Goal: Information Seeking & Learning: Learn about a topic

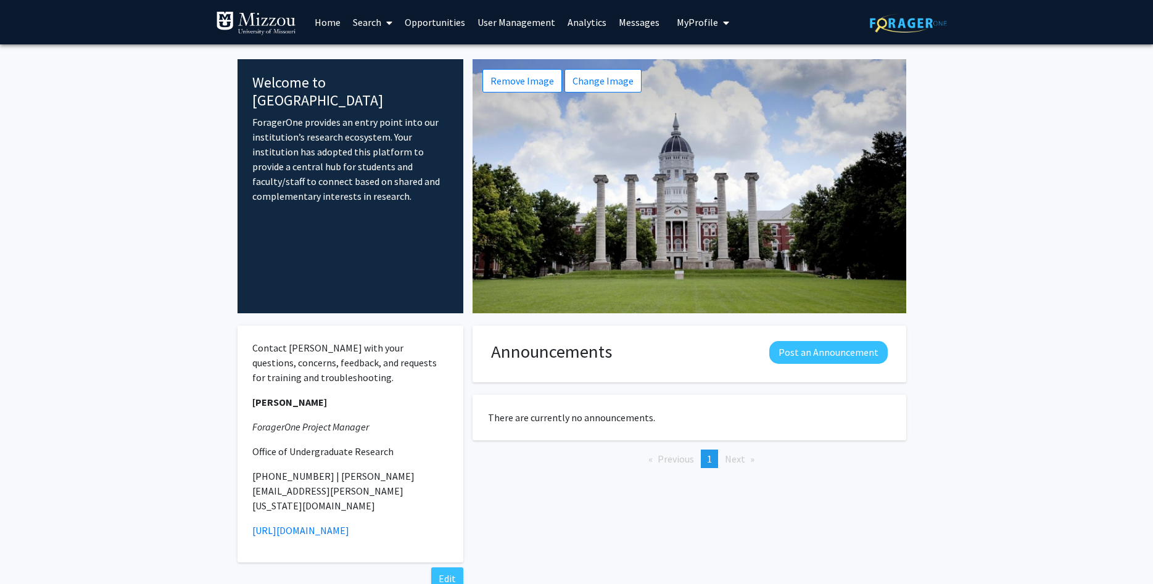
click at [359, 23] on link "Search" at bounding box center [373, 22] width 52 height 43
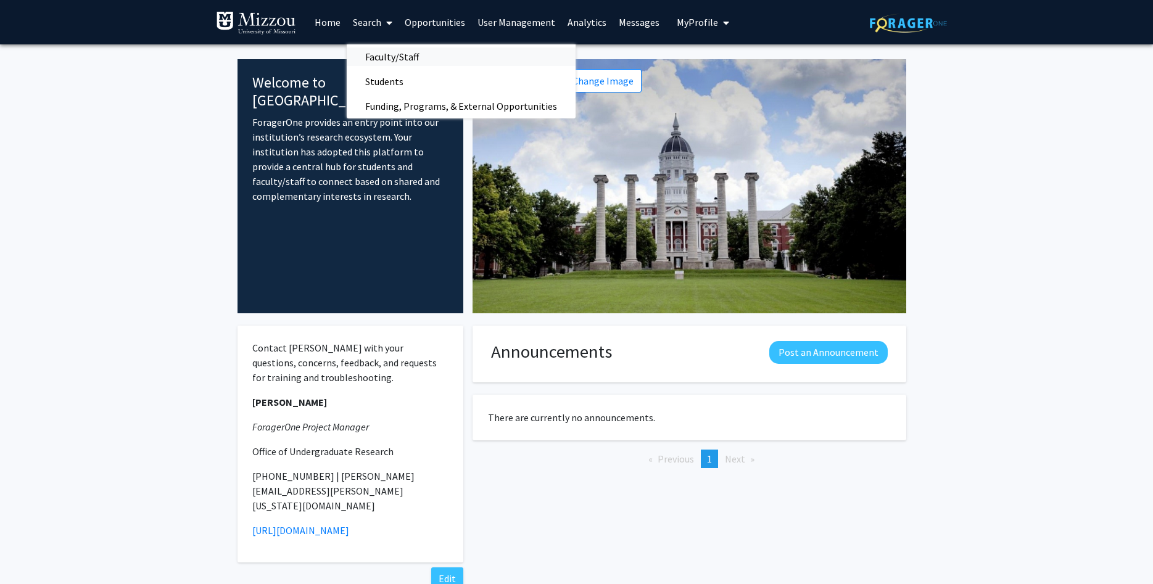
click at [375, 57] on span "Faculty/Staff" at bounding box center [392, 56] width 91 height 25
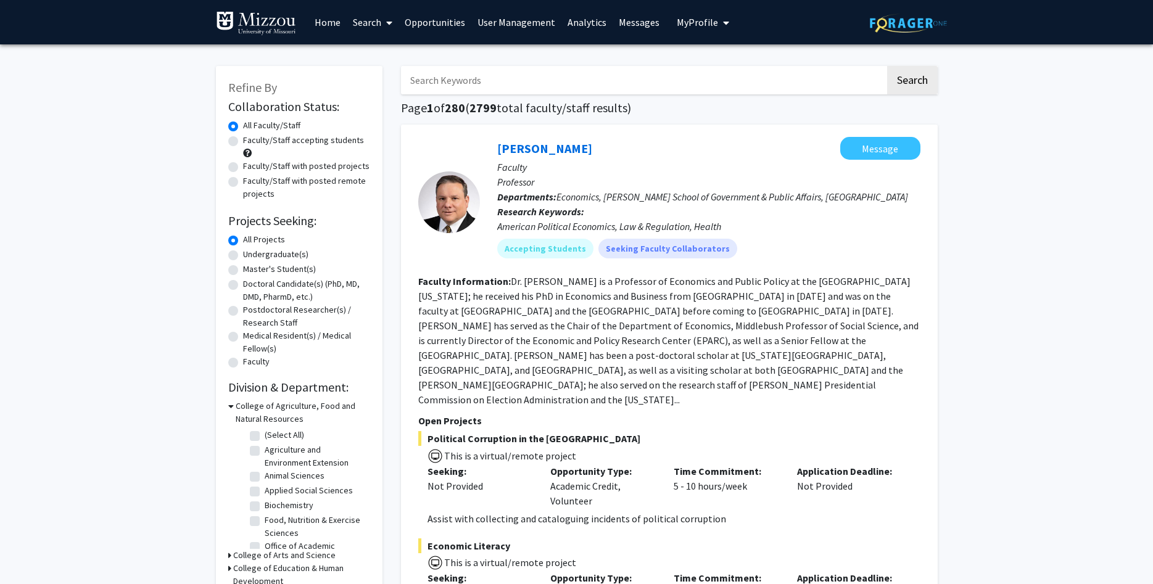
click at [428, 84] on input "Search Keywords" at bounding box center [643, 80] width 484 height 28
click at [887, 66] on button "Search" at bounding box center [912, 80] width 51 height 28
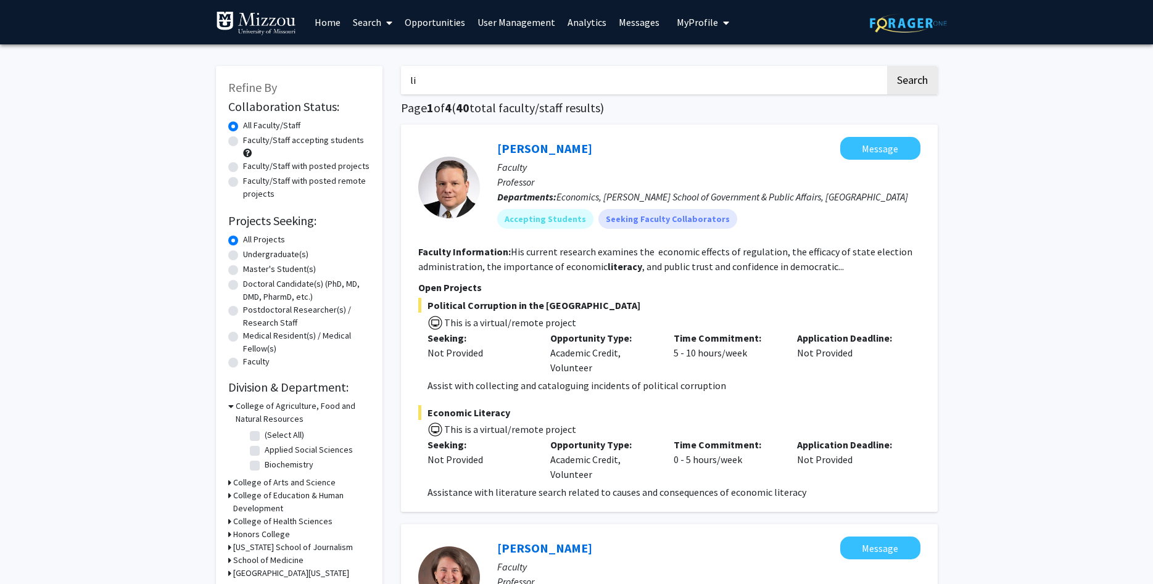
type input "l"
type input "[PERSON_NAME]"
click at [887, 66] on button "Search" at bounding box center [912, 80] width 51 height 28
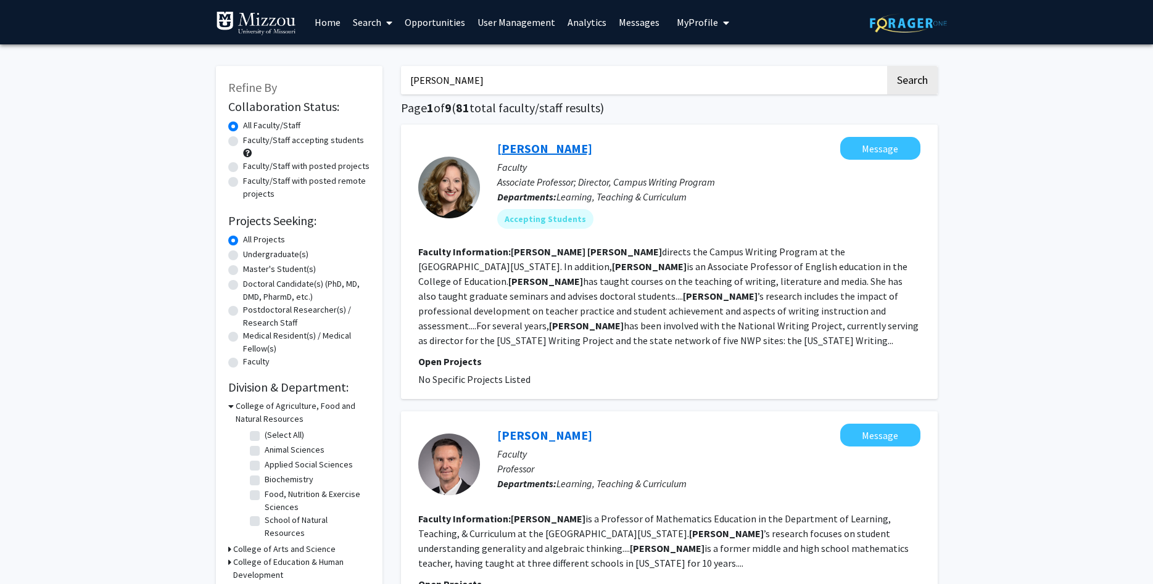
click at [532, 145] on link "[PERSON_NAME]" at bounding box center [544, 148] width 95 height 15
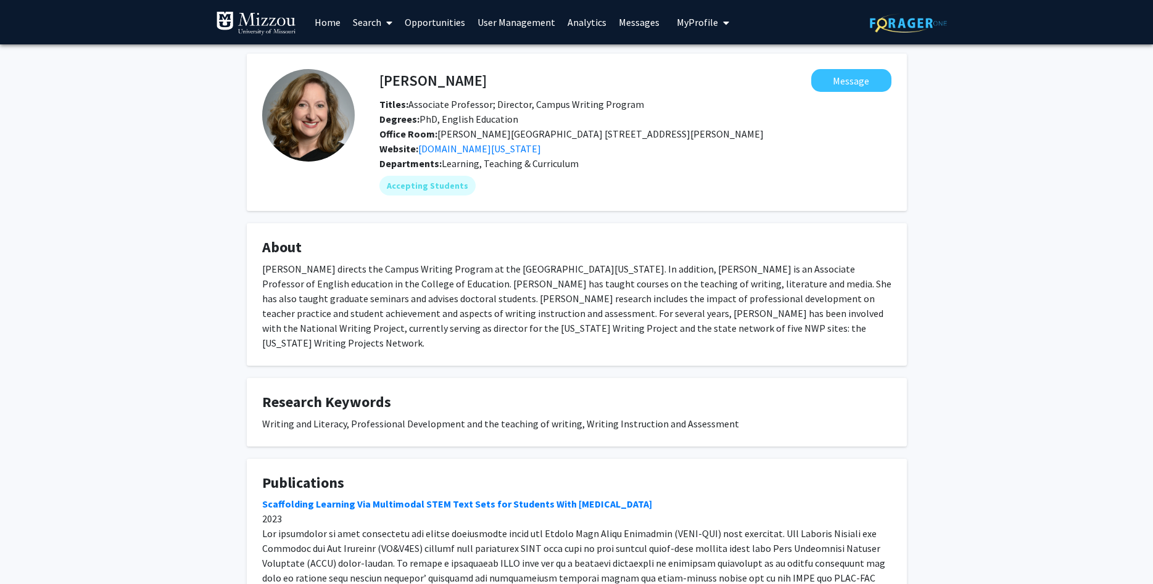
click at [364, 20] on link "Search" at bounding box center [373, 22] width 52 height 43
click at [371, 54] on span "Faculty/Staff" at bounding box center [392, 56] width 91 height 25
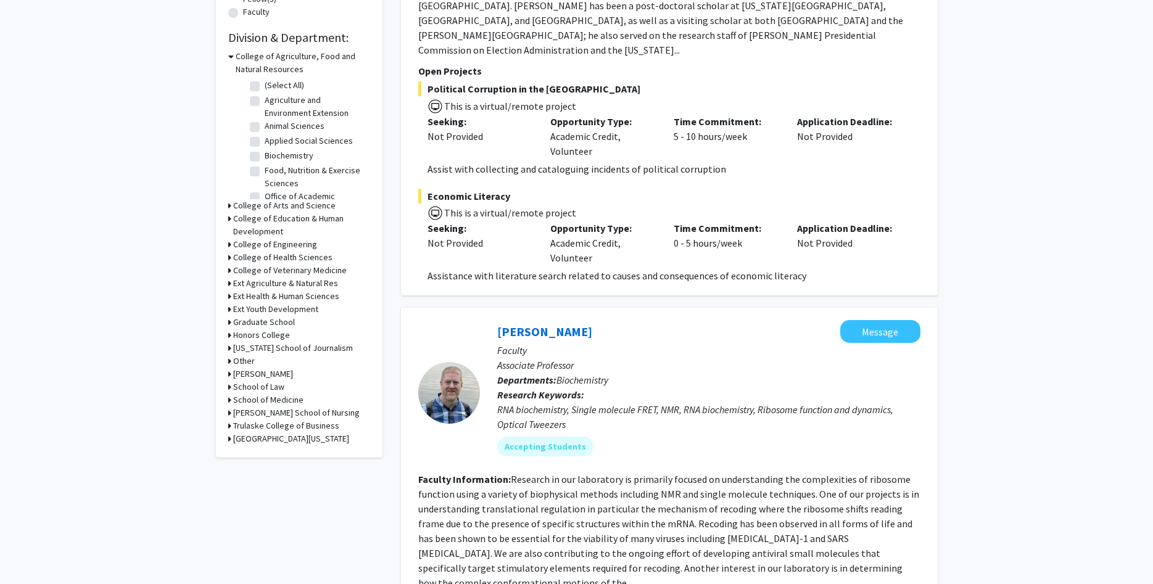
scroll to position [377, 0]
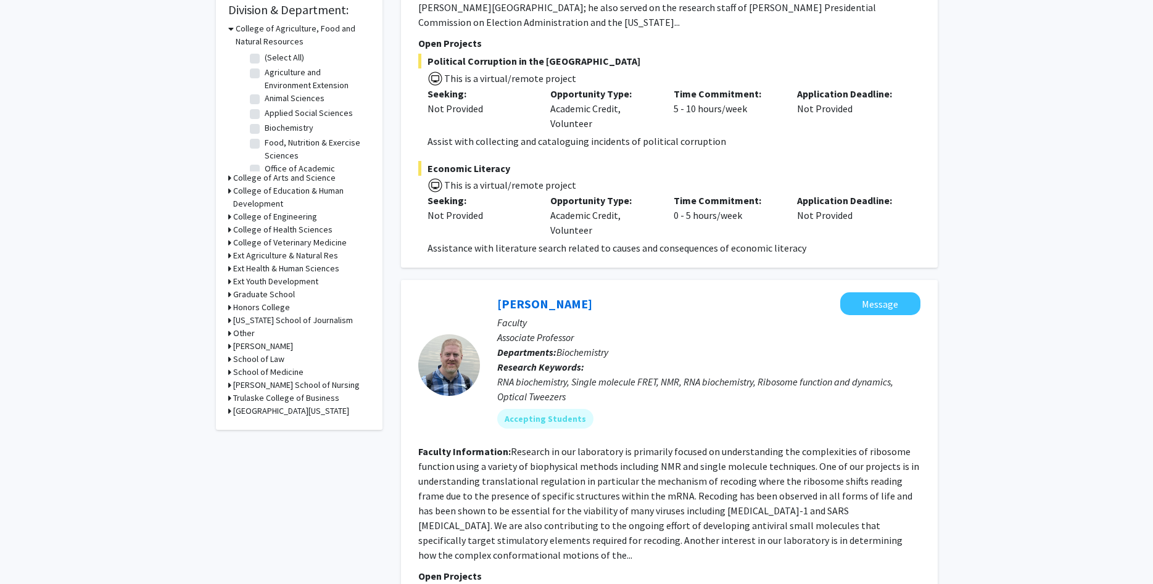
click at [265, 126] on label "Biochemistry" at bounding box center [289, 127] width 49 height 13
click at [265, 126] on input "Biochemistry" at bounding box center [269, 125] width 8 height 8
checkbox input "true"
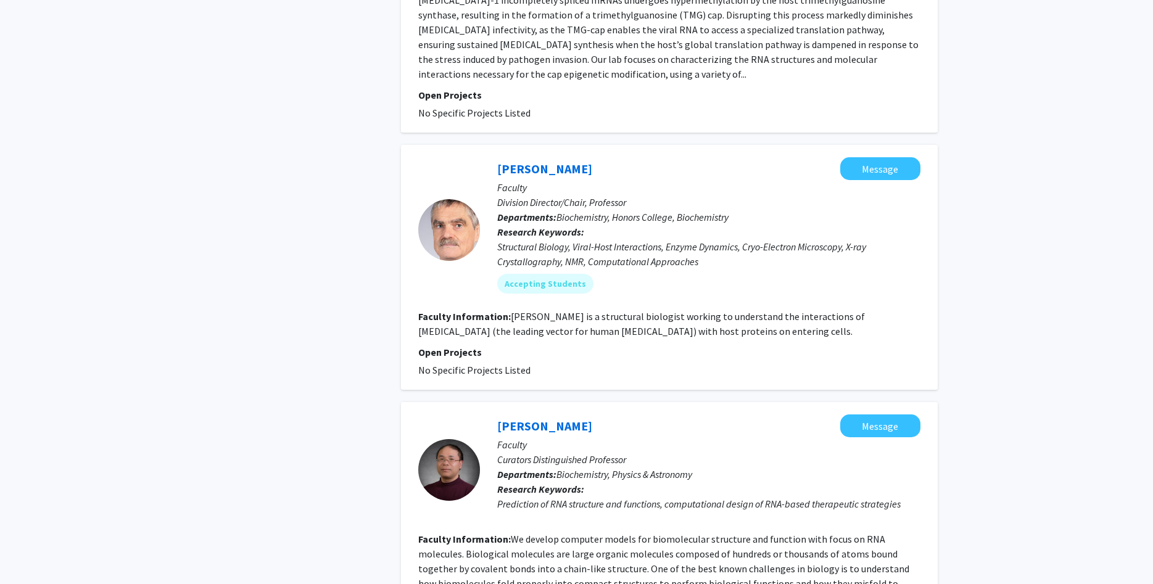
scroll to position [2182, 0]
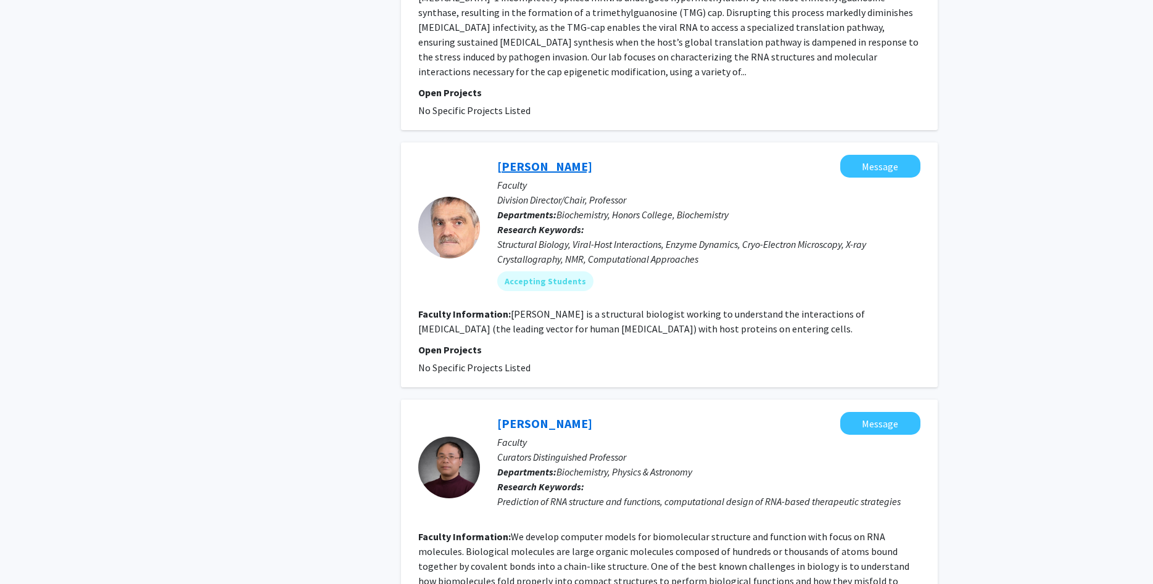
click at [549, 158] on link "[PERSON_NAME]" at bounding box center [544, 165] width 95 height 15
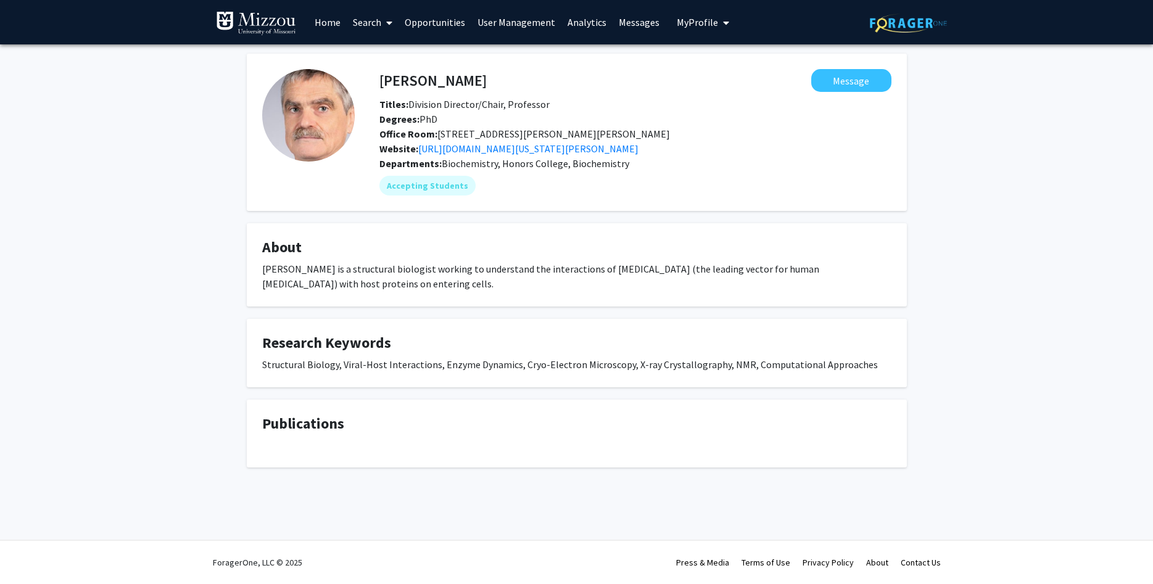
click at [335, 19] on link "Home" at bounding box center [327, 22] width 38 height 43
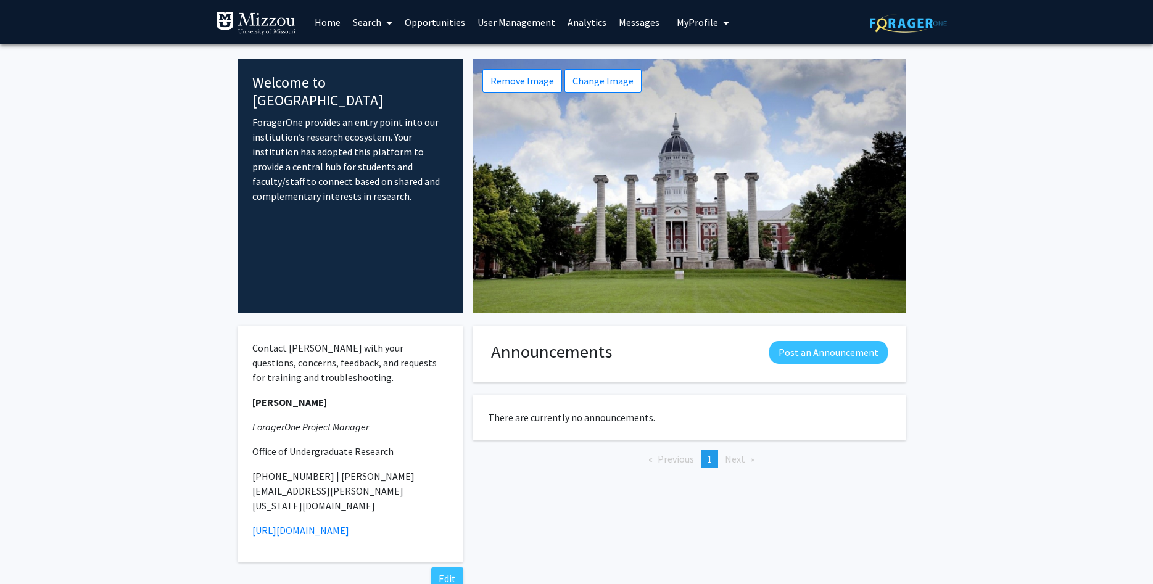
click at [371, 24] on link "Search" at bounding box center [373, 22] width 52 height 43
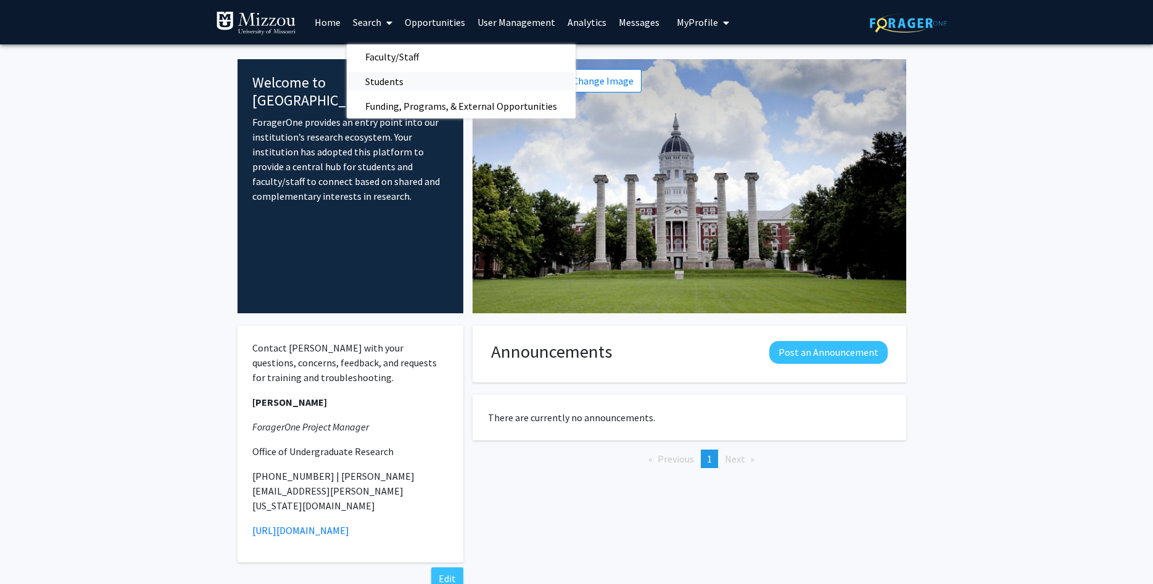
click at [376, 82] on span "Students" at bounding box center [384, 81] width 75 height 25
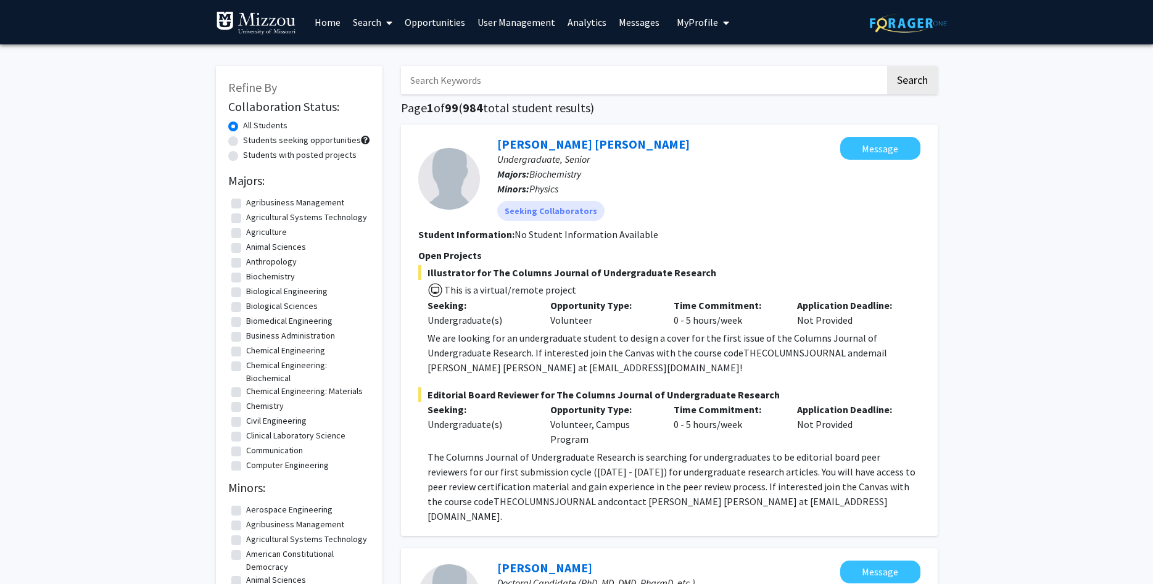
click at [480, 83] on input "Search Keywords" at bounding box center [643, 80] width 484 height 28
type input "[PERSON_NAME]"
click at [887, 66] on button "Search" at bounding box center [912, 80] width 51 height 28
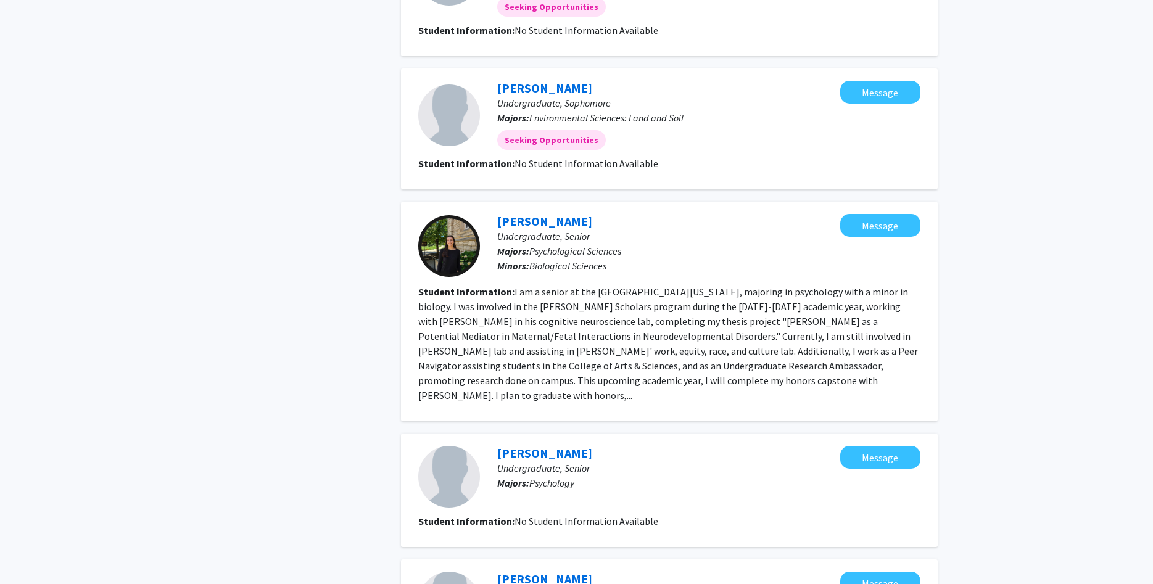
scroll to position [755, 0]
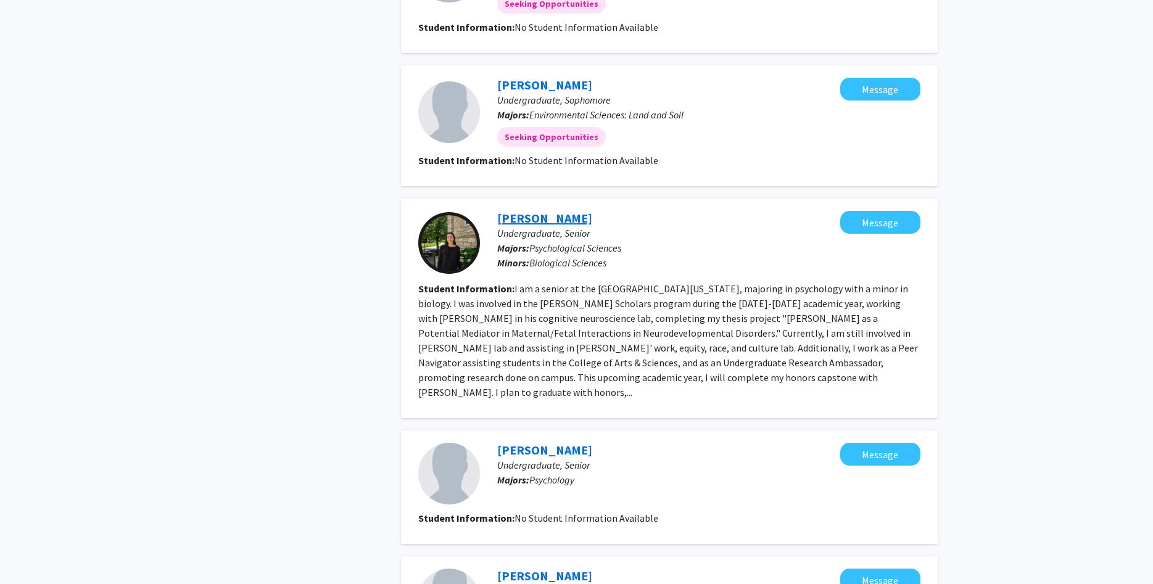
click at [536, 218] on link "[PERSON_NAME]" at bounding box center [544, 217] width 95 height 15
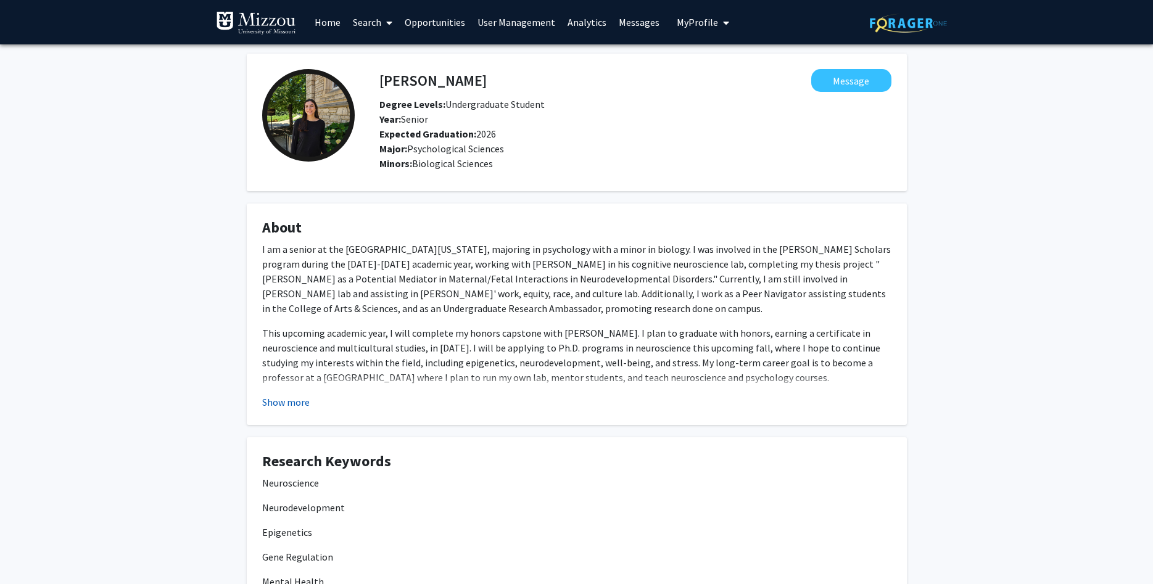
click at [276, 406] on button "Show more" at bounding box center [285, 402] width 47 height 15
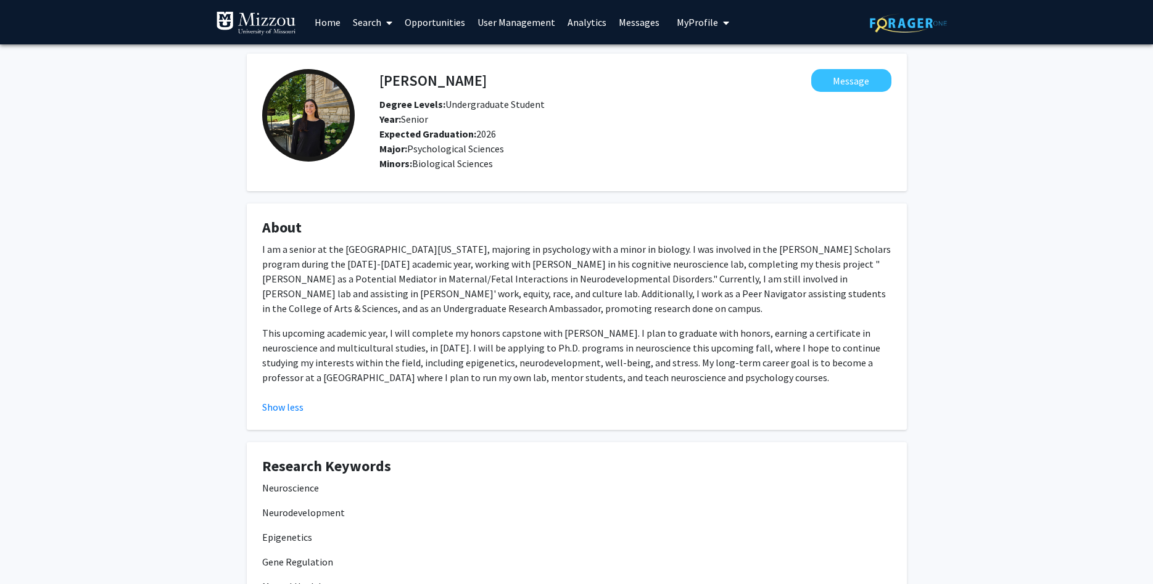
click at [364, 17] on link "Search" at bounding box center [373, 22] width 52 height 43
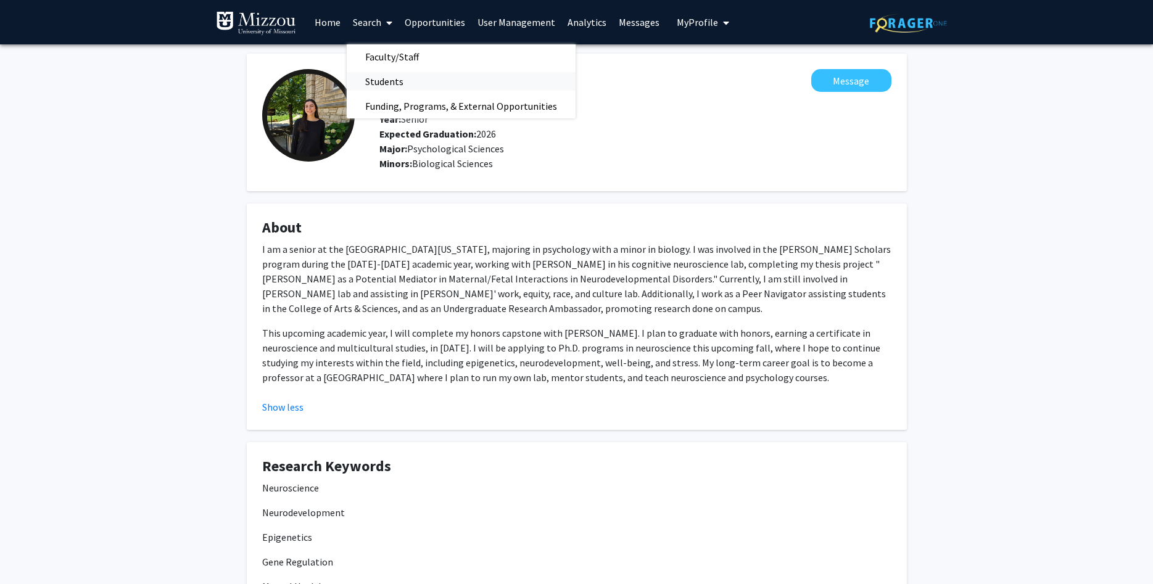
click at [385, 82] on span "Students" at bounding box center [384, 81] width 75 height 25
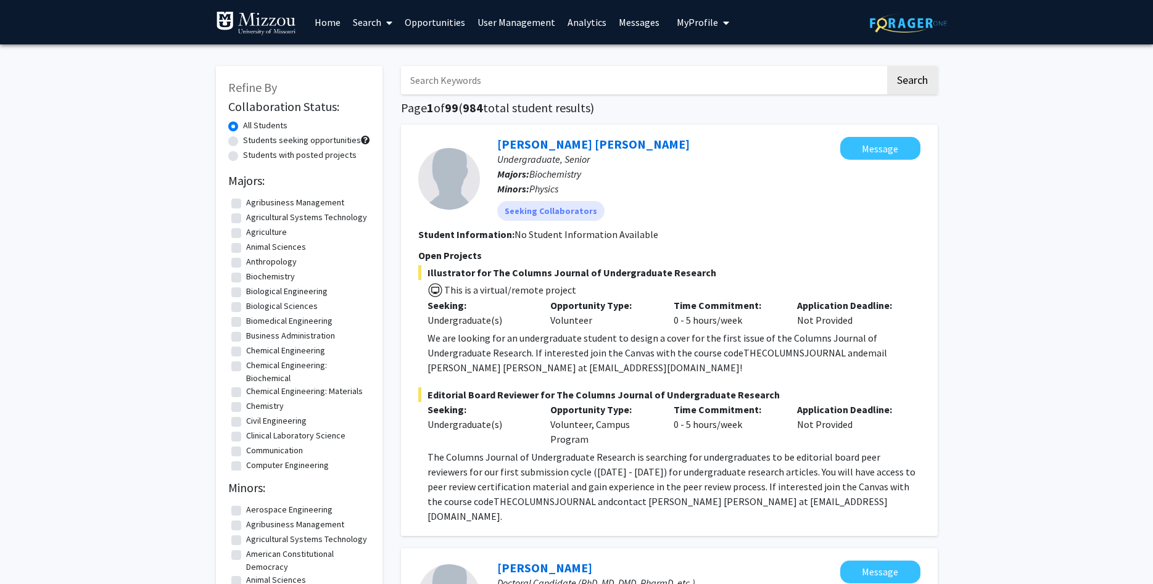
click at [435, 68] on input "Search Keywords" at bounding box center [643, 80] width 484 height 28
type input "[PERSON_NAME]"
click at [887, 66] on button "Search" at bounding box center [912, 80] width 51 height 28
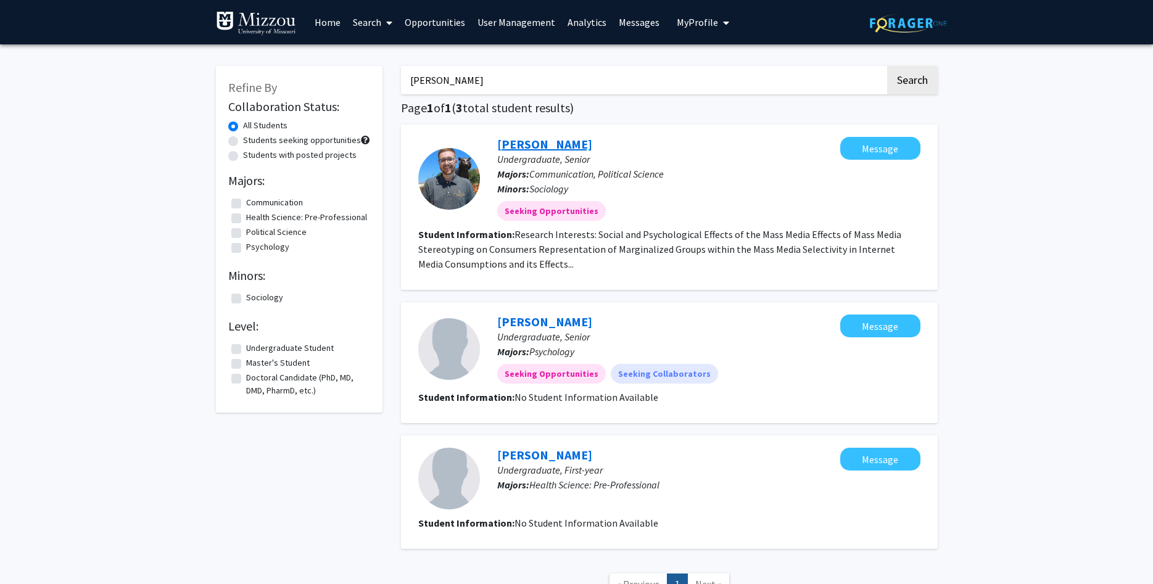
click at [516, 149] on link "[PERSON_NAME]" at bounding box center [544, 143] width 95 height 15
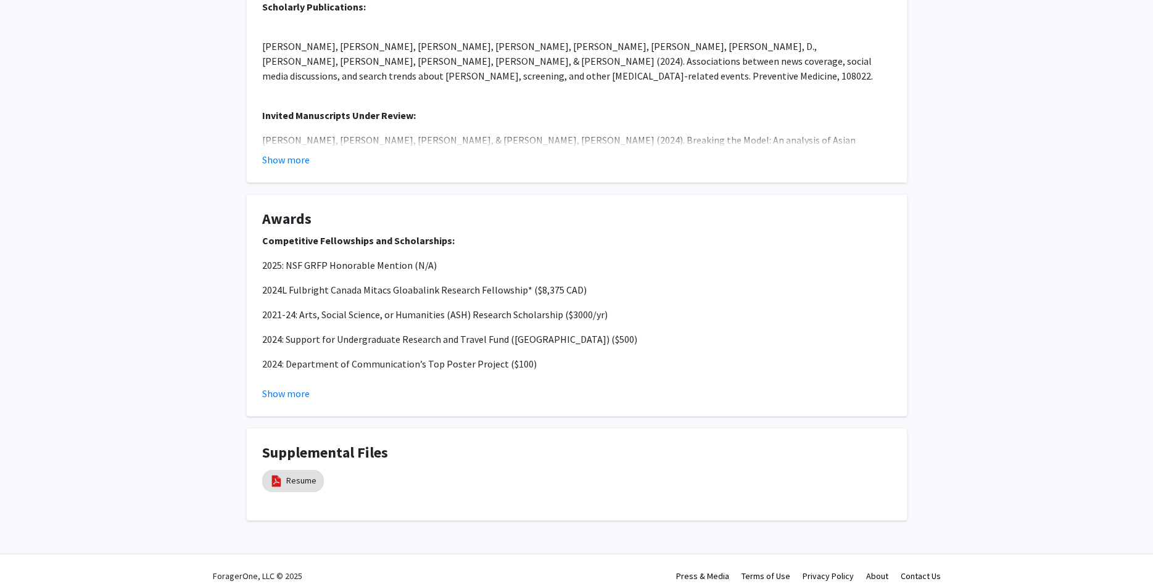
scroll to position [1027, 0]
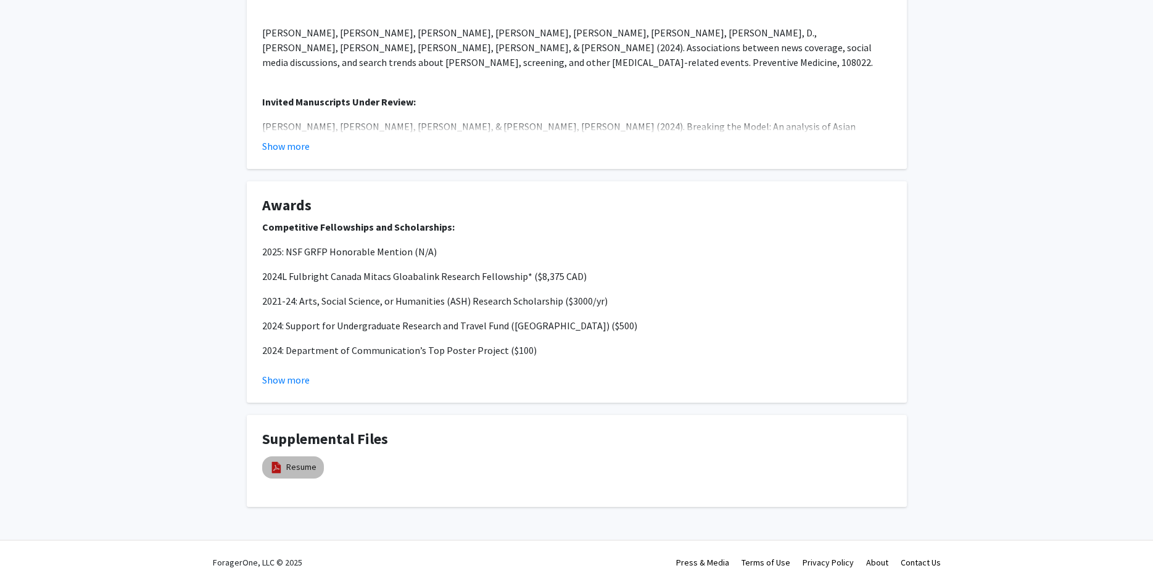
click at [281, 469] on img at bounding box center [276, 468] width 14 height 14
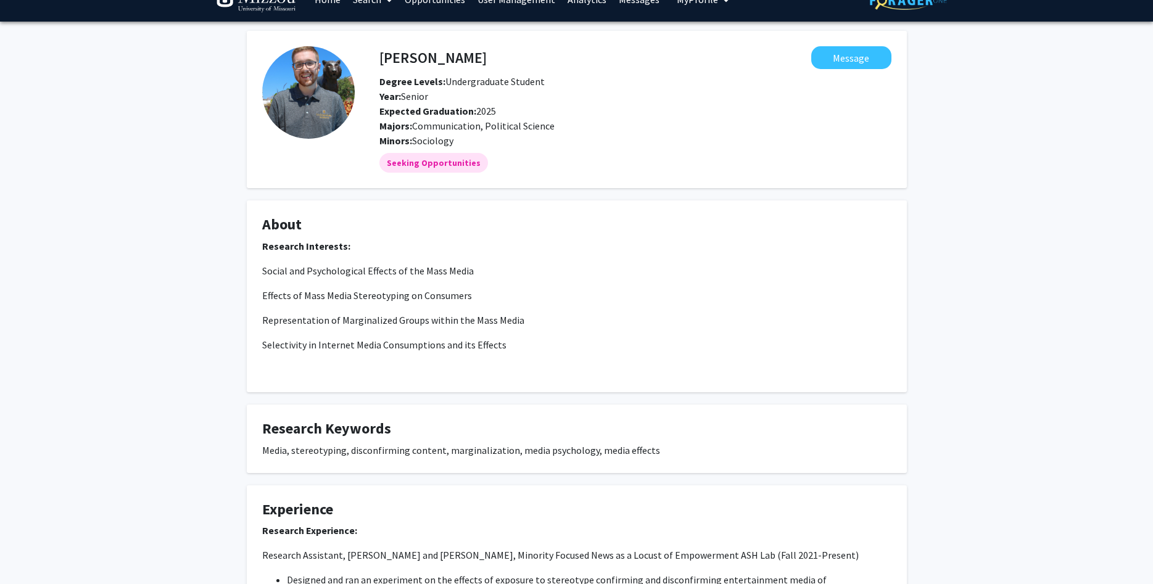
scroll to position [0, 0]
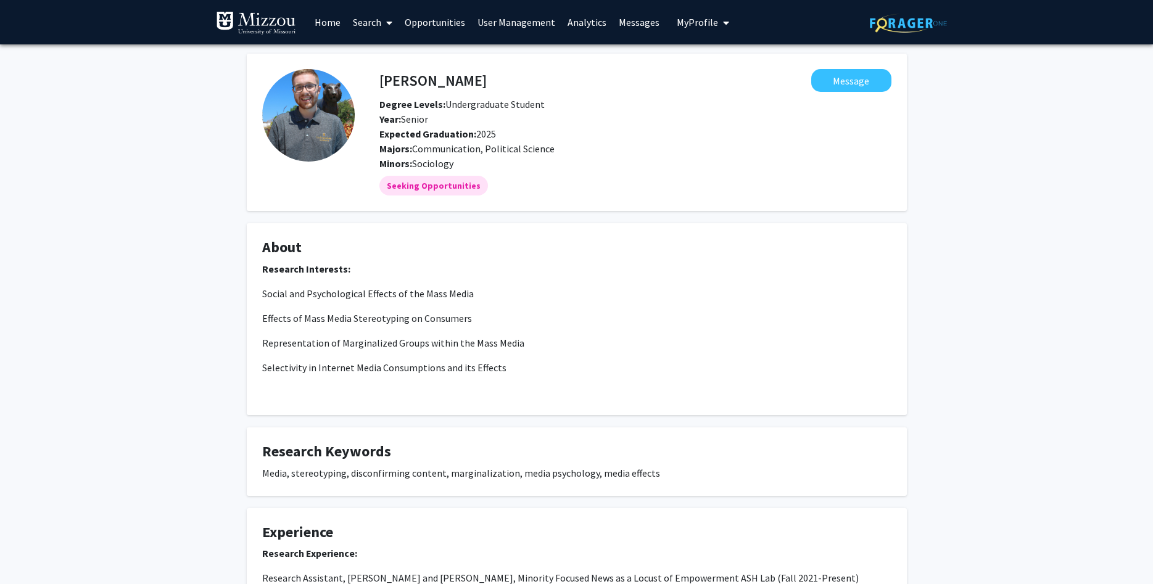
click at [356, 20] on link "Search" at bounding box center [373, 22] width 52 height 43
click at [361, 54] on span "Faculty/Staff" at bounding box center [392, 56] width 91 height 25
